Goal: Task Accomplishment & Management: Use online tool/utility

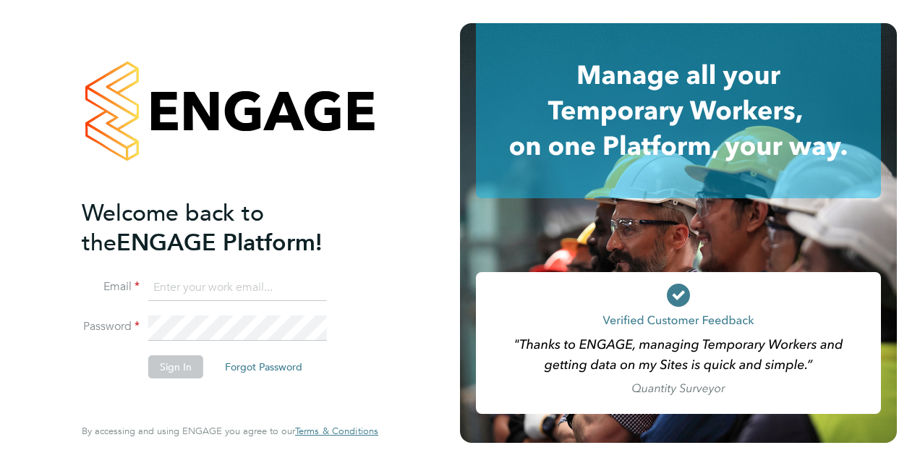
type input "tony.wickham@vistry.co.uk"
click at [175, 370] on button "Sign In" at bounding box center [175, 366] width 55 height 23
